Goal: Find contact information: Find contact information

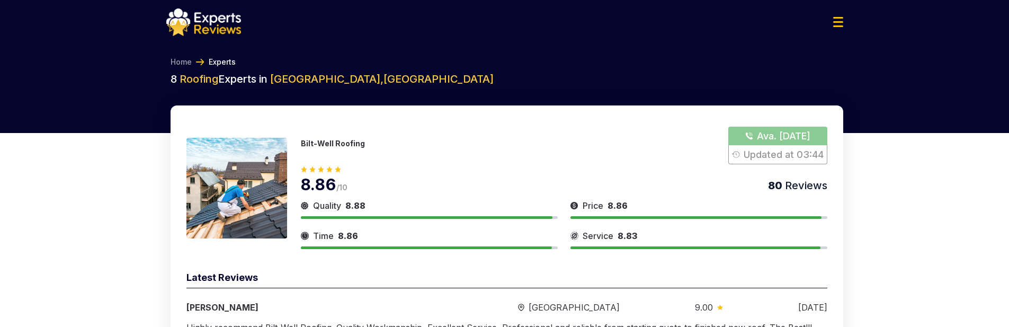
click at [780, 137] on button "Show Number" at bounding box center [777, 146] width 99 height 38
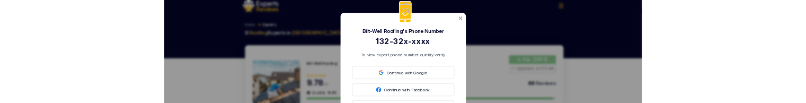
scroll to position [10, 0]
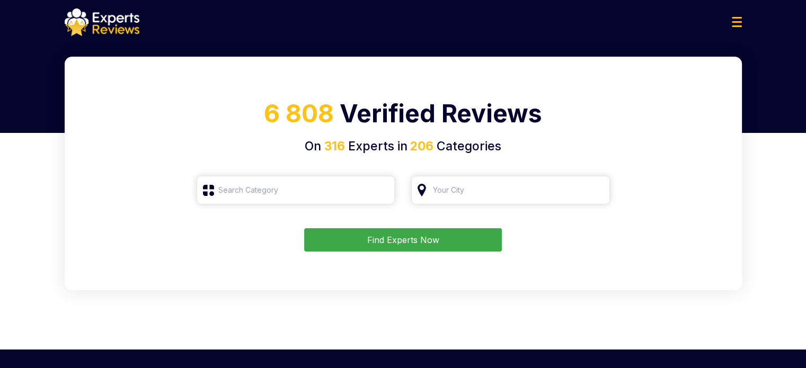
type input "Roofing"
